Goal: Feedback & Contribution: Leave review/rating

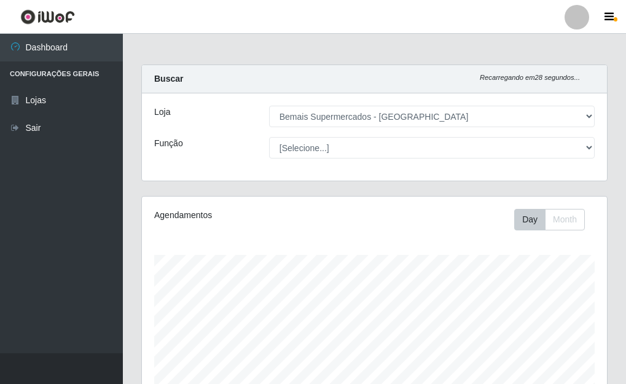
select select "249"
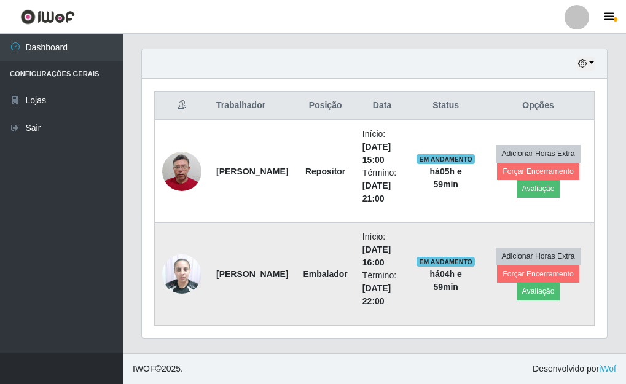
scroll to position [419, 0]
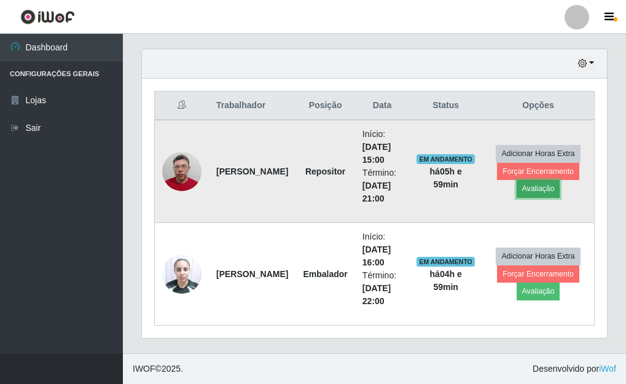
click at [534, 191] on button "Avaliação" at bounding box center [539, 188] width 44 height 17
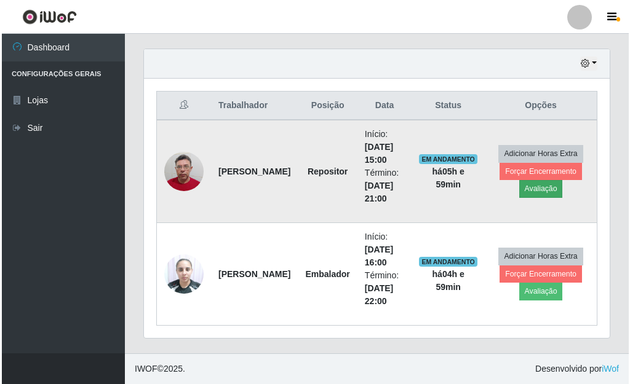
scroll to position [255, 458]
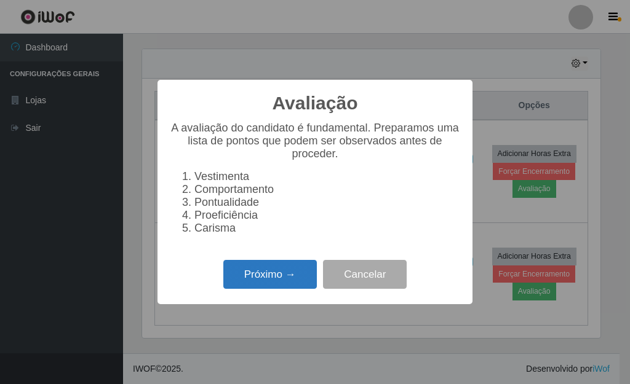
click at [293, 277] on button "Próximo →" at bounding box center [269, 274] width 93 height 29
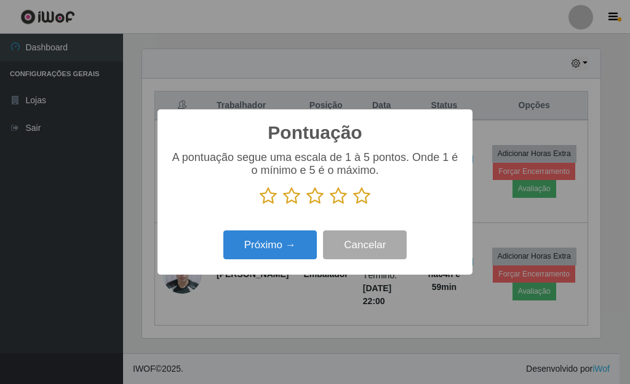
click at [358, 195] on icon at bounding box center [361, 196] width 17 height 18
click at [353, 205] on input "radio" at bounding box center [353, 205] width 0 height 0
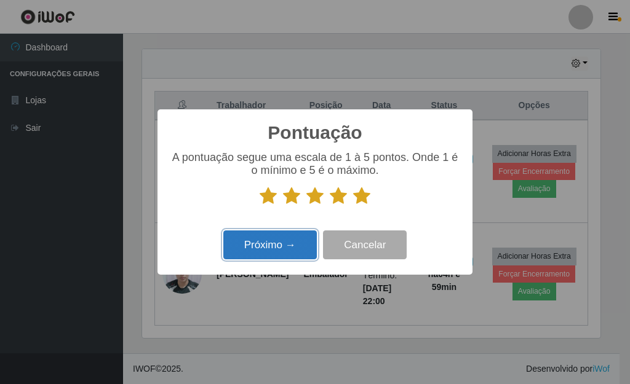
click at [286, 239] on button "Próximo →" at bounding box center [269, 245] width 93 height 29
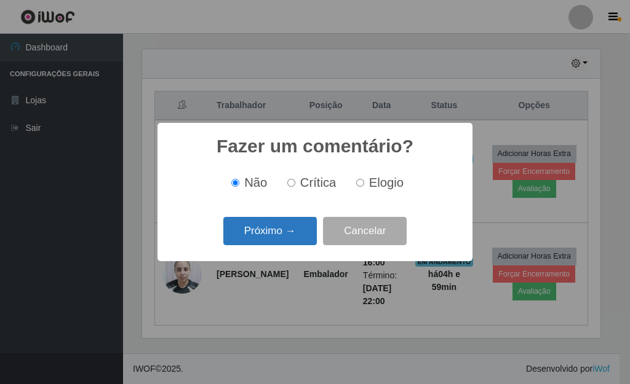
click at [286, 237] on button "Próximo →" at bounding box center [269, 231] width 93 height 29
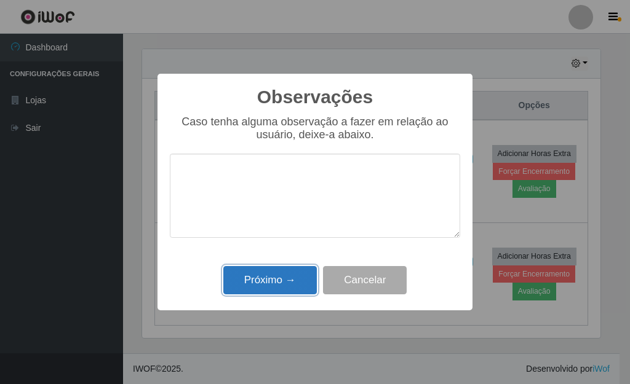
click at [286, 282] on button "Próximo →" at bounding box center [269, 280] width 93 height 29
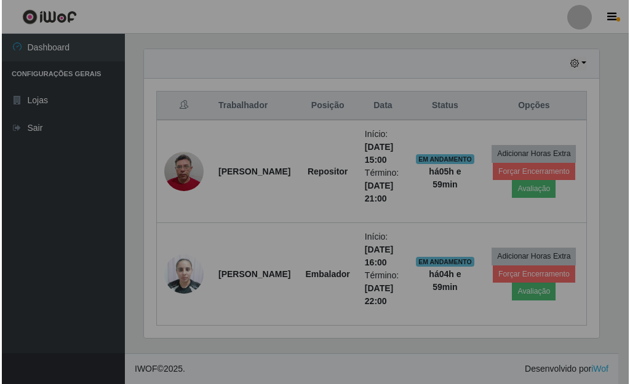
scroll to position [255, 465]
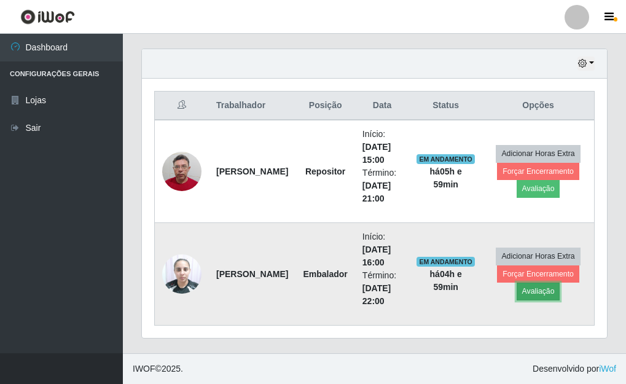
click at [545, 291] on button "Avaliação" at bounding box center [539, 291] width 44 height 17
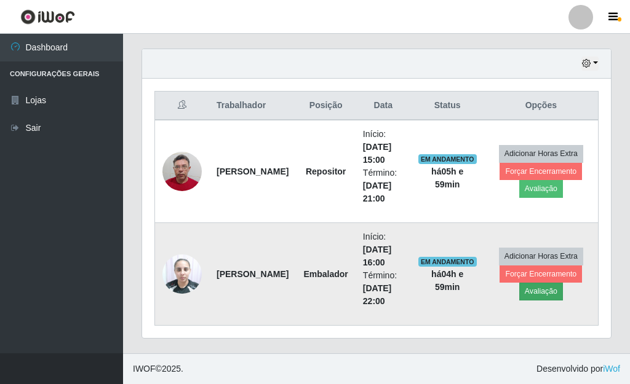
scroll to position [255, 458]
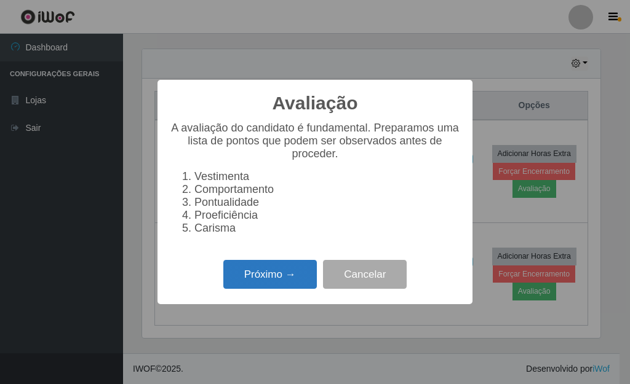
click at [293, 282] on button "Próximo →" at bounding box center [269, 274] width 93 height 29
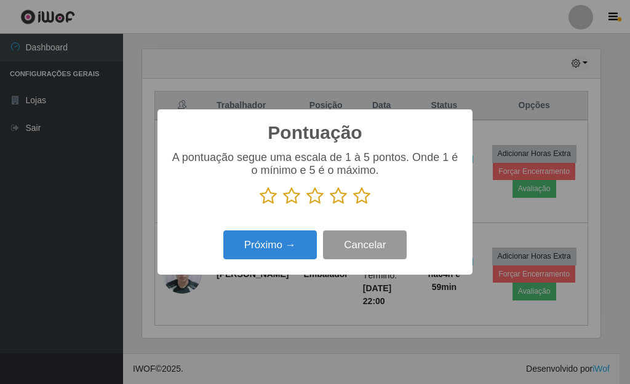
scroll to position [614515, 614312]
click at [361, 199] on icon at bounding box center [361, 196] width 17 height 18
click at [353, 205] on input "radio" at bounding box center [353, 205] width 0 height 0
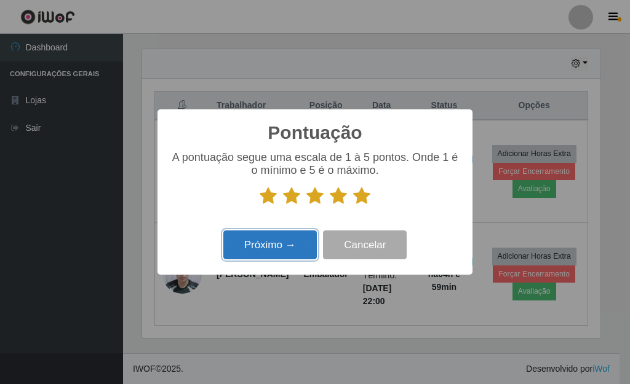
click at [304, 239] on button "Próximo →" at bounding box center [269, 245] width 93 height 29
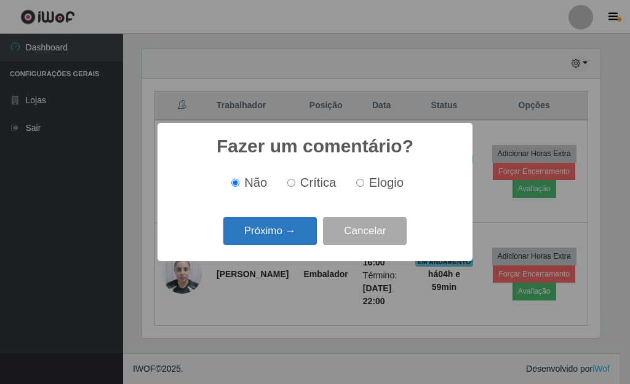
click at [288, 237] on button "Próximo →" at bounding box center [269, 231] width 93 height 29
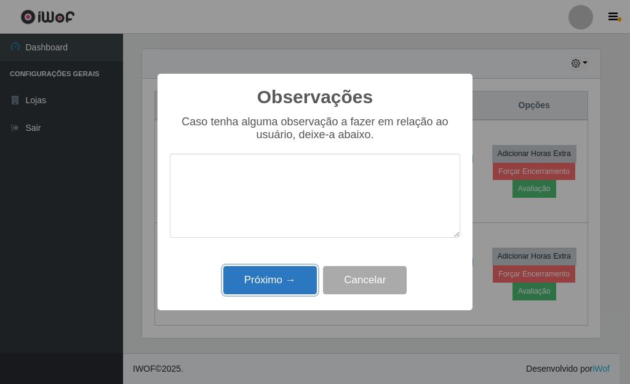
click at [280, 278] on button "Próximo →" at bounding box center [269, 280] width 93 height 29
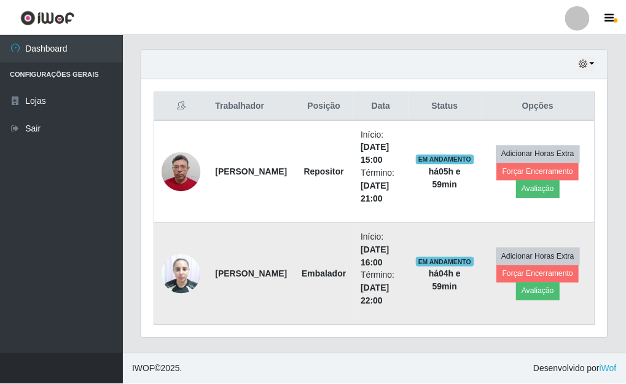
scroll to position [255, 465]
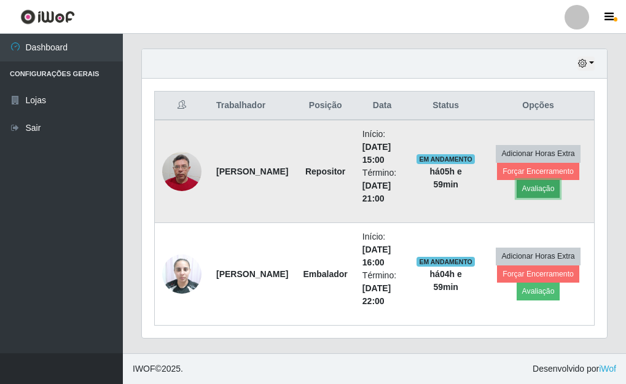
click at [545, 184] on button "Avaliação" at bounding box center [539, 188] width 44 height 17
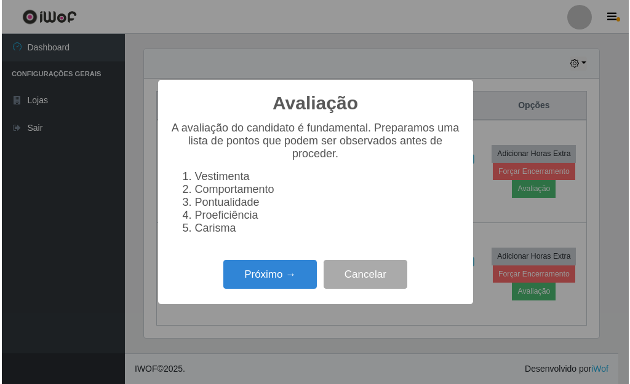
scroll to position [255, 458]
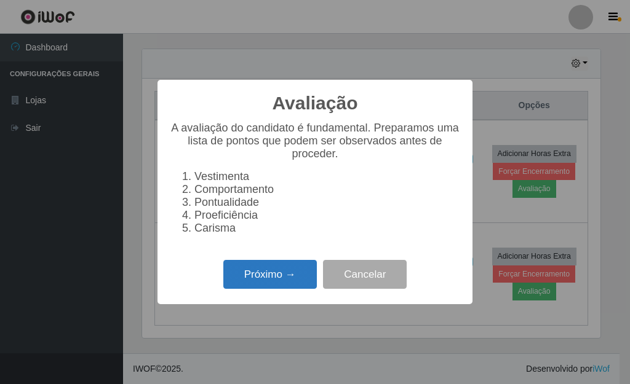
click at [285, 274] on button "Próximo →" at bounding box center [269, 274] width 93 height 29
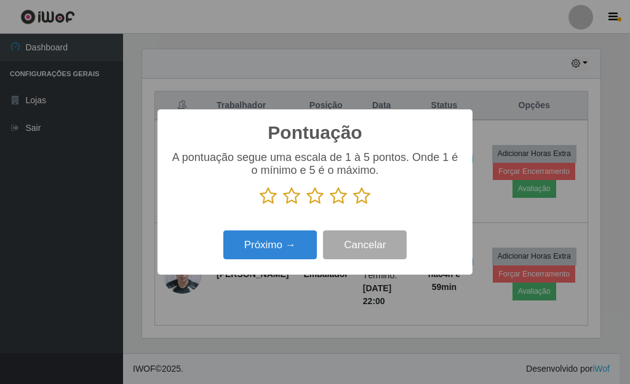
scroll to position [614515, 614312]
click at [356, 200] on icon at bounding box center [361, 196] width 17 height 18
click at [353, 205] on input "radio" at bounding box center [353, 205] width 0 height 0
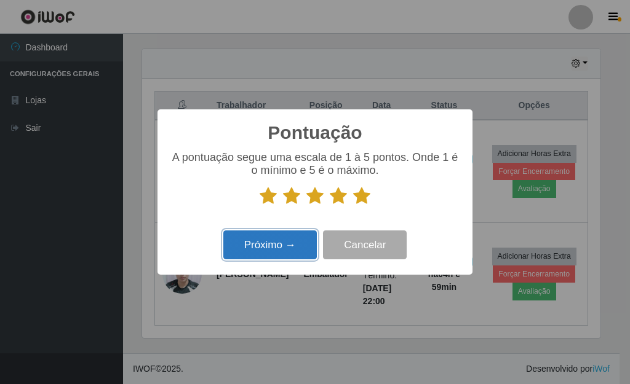
click at [273, 250] on button "Próximo →" at bounding box center [269, 245] width 93 height 29
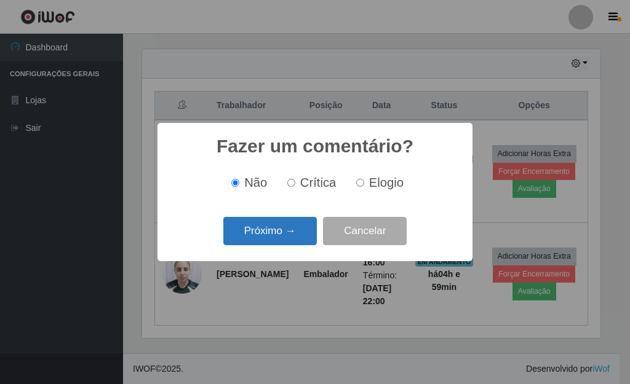
click at [280, 240] on button "Próximo →" at bounding box center [269, 231] width 93 height 29
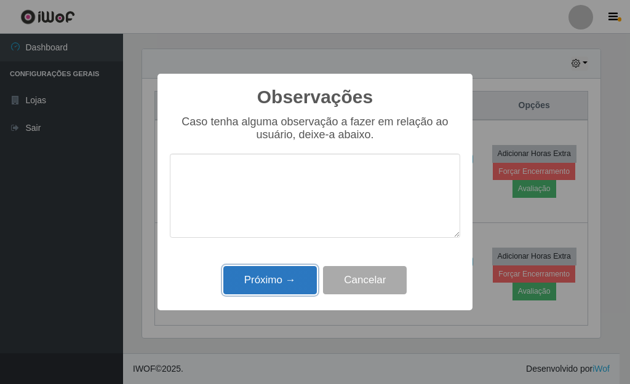
click at [276, 287] on button "Próximo →" at bounding box center [269, 280] width 93 height 29
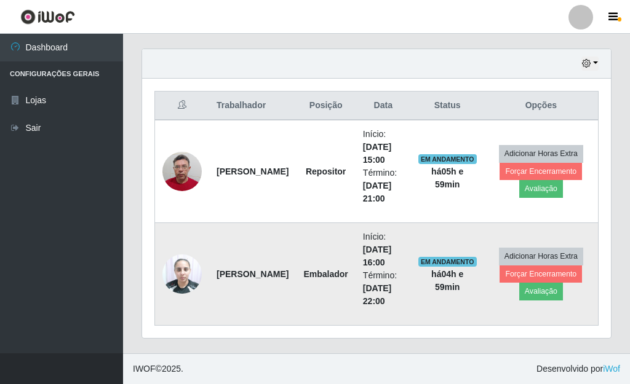
scroll to position [255, 465]
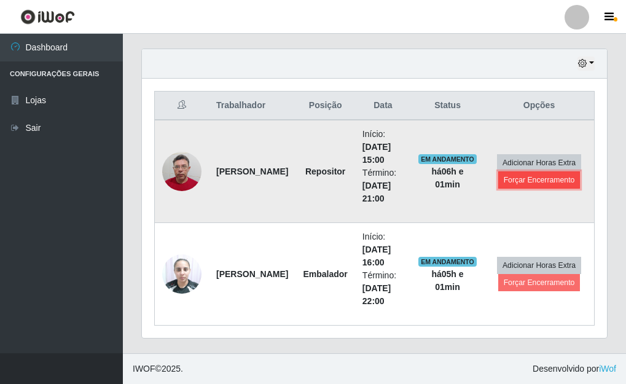
click at [548, 173] on button "Forçar Encerramento" at bounding box center [540, 180] width 82 height 17
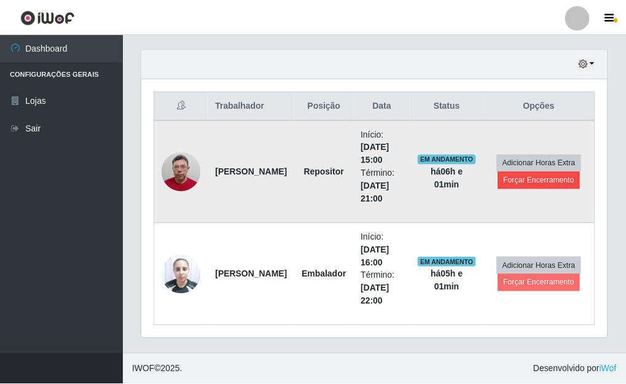
scroll to position [255, 458]
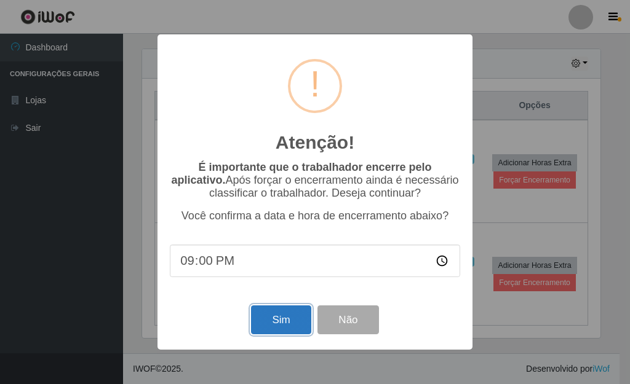
click at [281, 317] on button "Sim" at bounding box center [281, 320] width 60 height 29
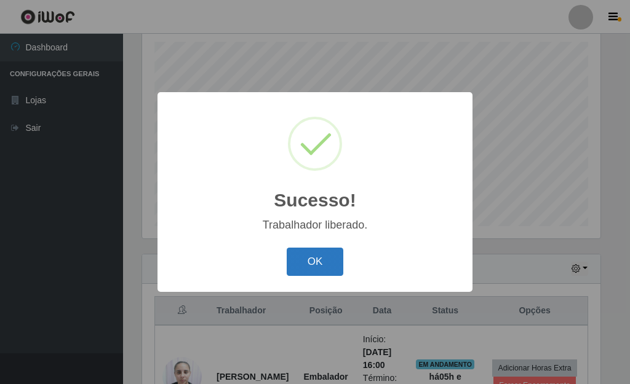
click at [328, 270] on button "OK" at bounding box center [314, 262] width 57 height 29
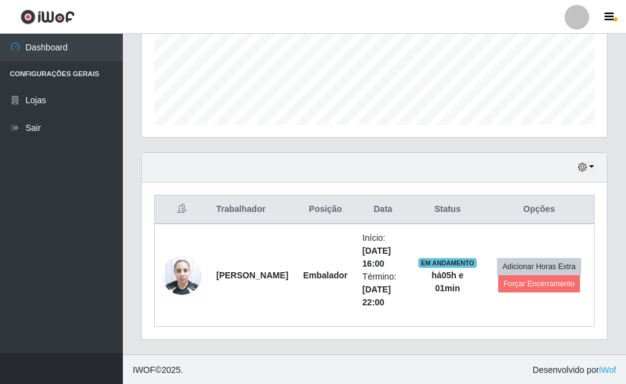
scroll to position [316, 0]
